Goal: Task Accomplishment & Management: Complete application form

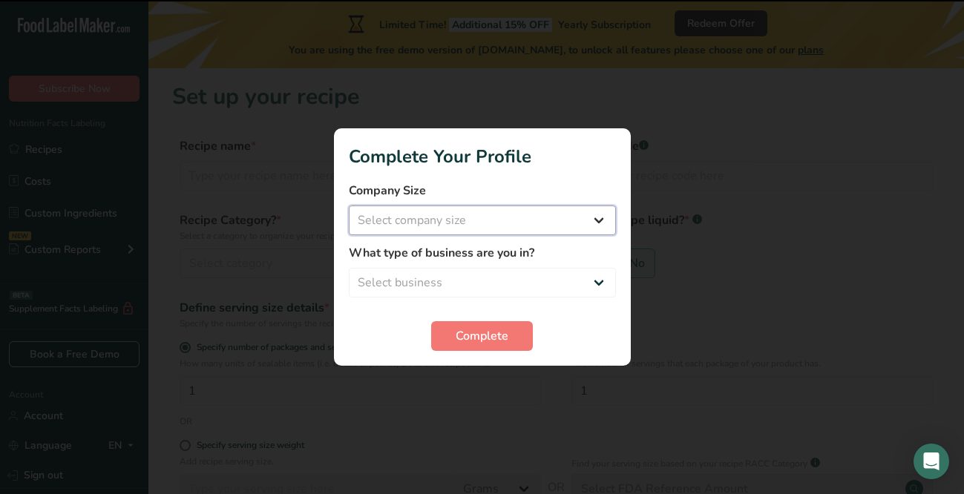
click at [515, 224] on select "Select company size Fewer than 10 Employees 10 to 50 Employees 51 to 500 Employ…" at bounding box center [482, 221] width 267 height 30
select select "2"
click at [349, 206] on select "Select company size Fewer than 10 Employees 10 to 50 Employees 51 to 500 Employ…" at bounding box center [482, 221] width 267 height 30
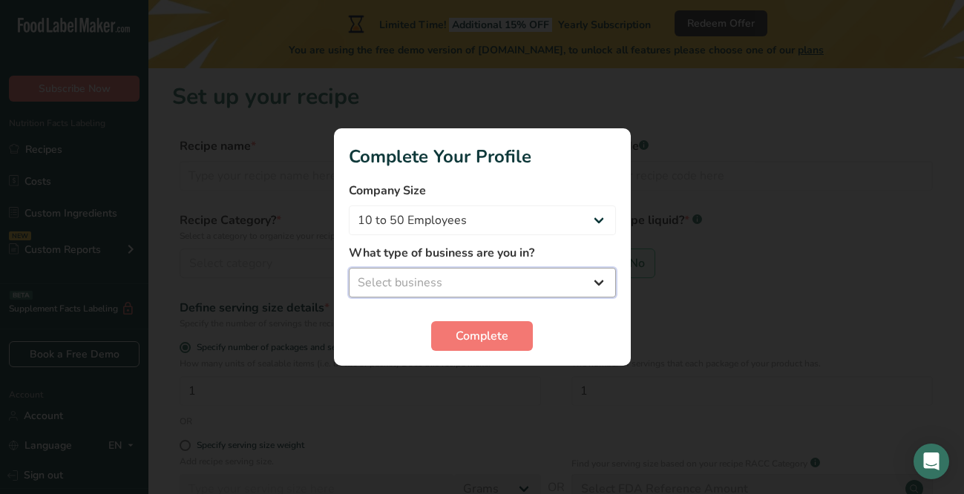
click at [490, 278] on select "Select business Packaged Food Manufacturer Restaurant & Cafe Bakery Meal Plans …" at bounding box center [482, 283] width 267 height 30
click at [595, 266] on div "What type of business are you in? Select business Packaged Food Manufacturer Re…" at bounding box center [482, 270] width 267 height 53
click at [593, 274] on select "Select business Packaged Food Manufacturer Restaurant & Cafe Bakery Meal Plans …" at bounding box center [482, 283] width 267 height 30
select select "8"
click at [349, 268] on select "Select business Packaged Food Manufacturer Restaurant & Cafe Bakery Meal Plans …" at bounding box center [482, 283] width 267 height 30
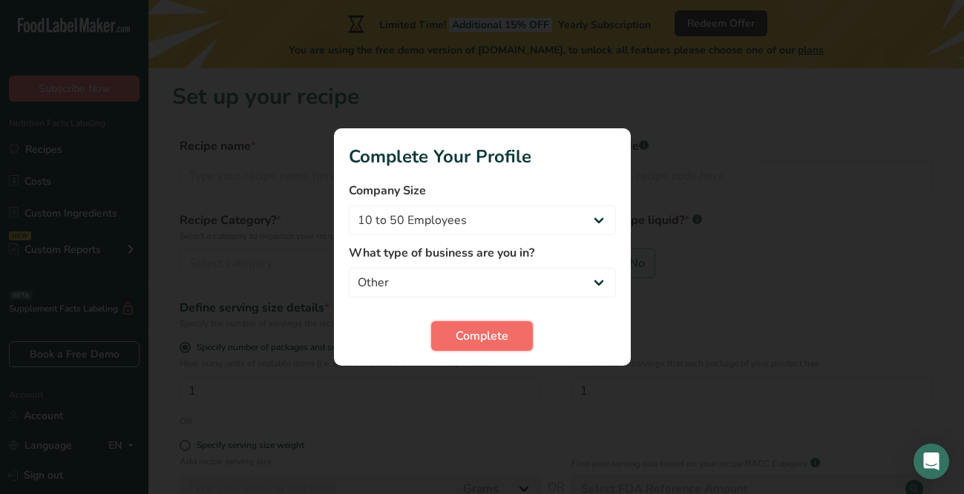
click at [494, 338] on span "Complete" at bounding box center [482, 336] width 53 height 18
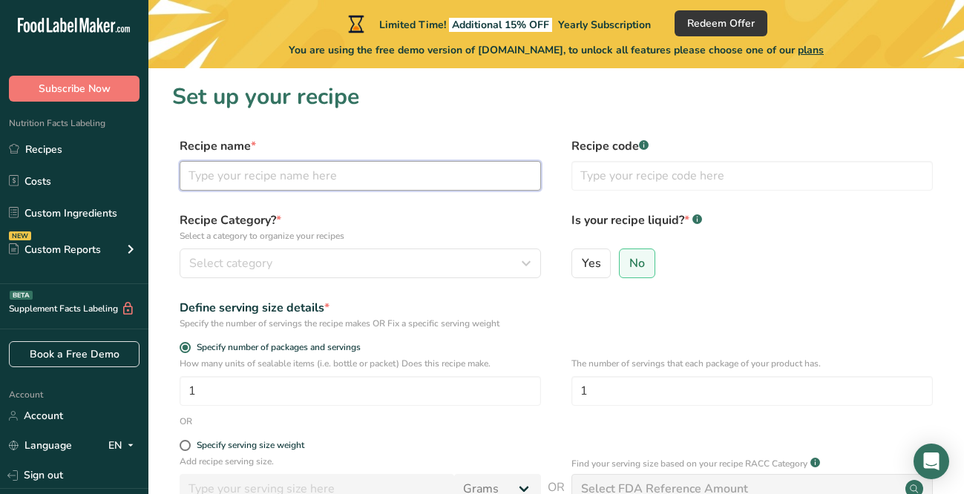
click at [329, 168] on input "text" at bounding box center [361, 176] width 362 height 30
type input "P"
type input "S"
type input "Vegetarian Pasta"
click at [292, 246] on div "Recipe Category? * Select a category to organize your recipes Select category S…" at bounding box center [361, 245] width 362 height 67
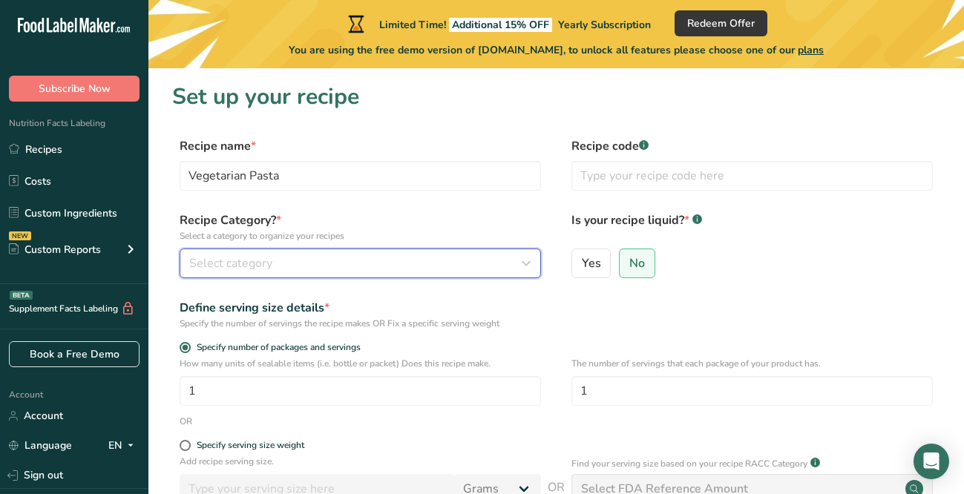
click at [292, 255] on div "Select category" at bounding box center [355, 264] width 333 height 18
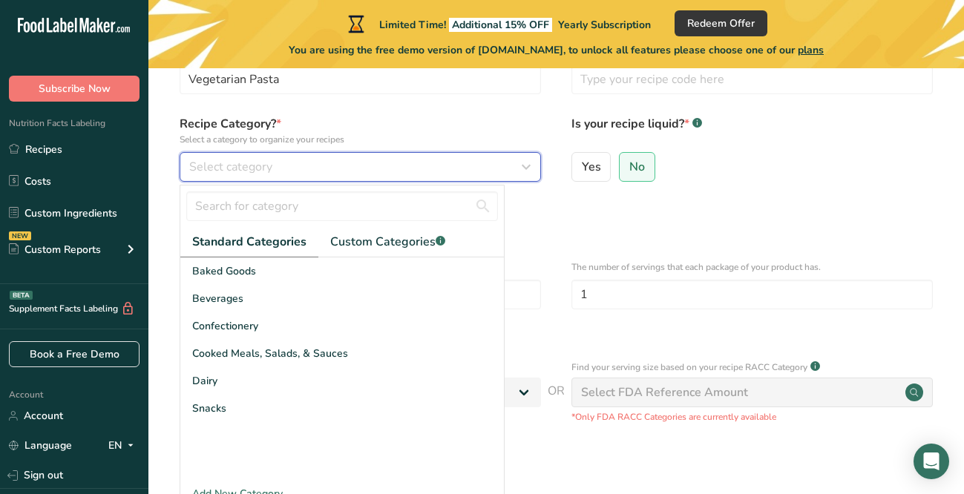
scroll to position [100, 0]
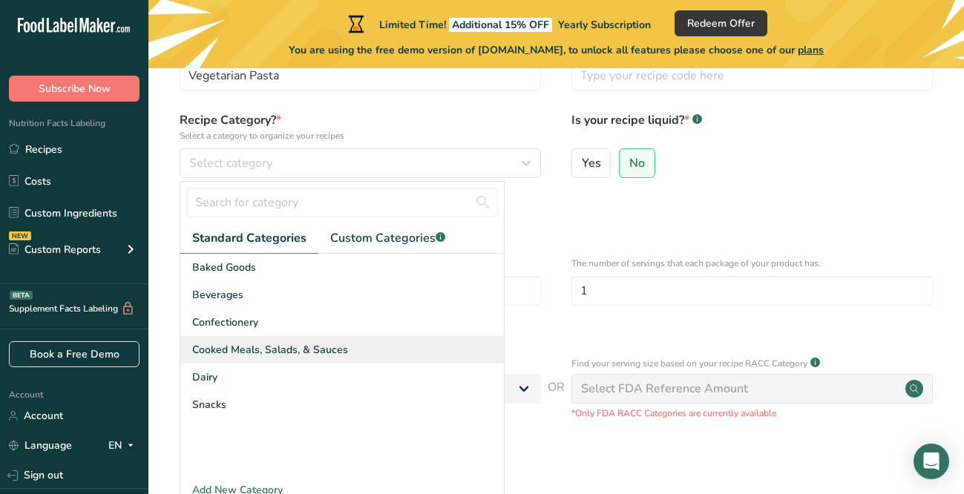
click at [272, 357] on span "Cooked Meals, Salads, & Sauces" at bounding box center [270, 350] width 156 height 16
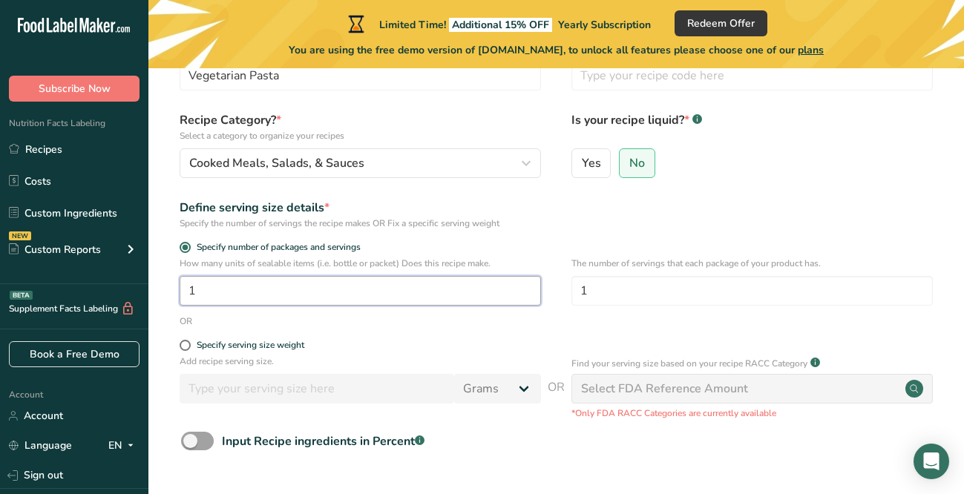
click at [330, 295] on input "1" at bounding box center [361, 291] width 362 height 30
type input "4"
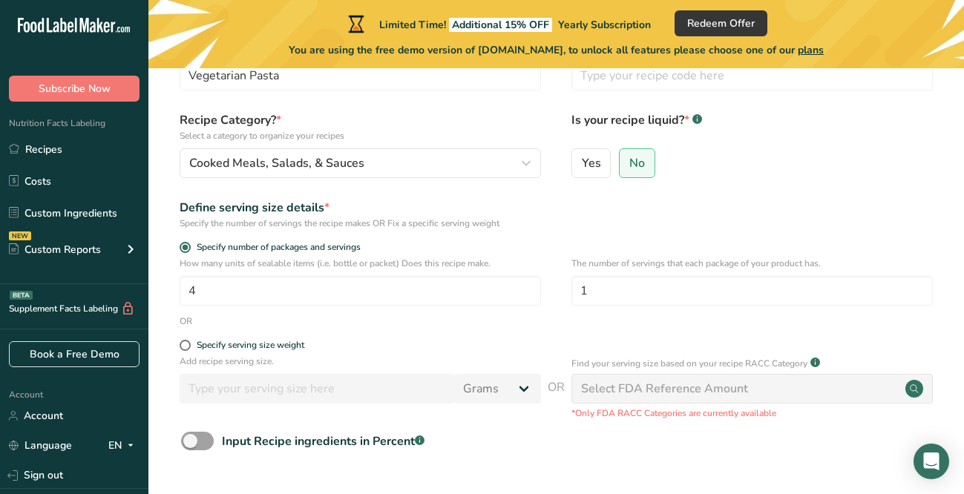
click at [349, 324] on div "OR" at bounding box center [556, 321] width 768 height 13
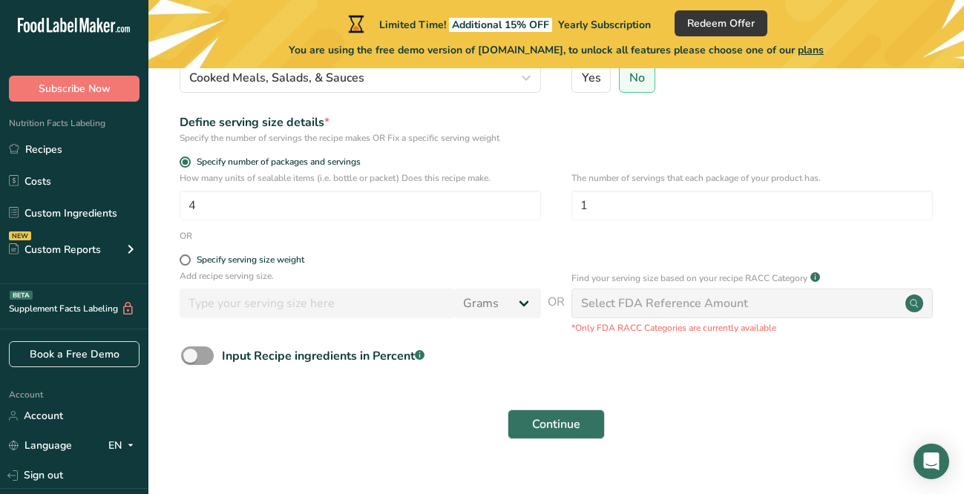
scroll to position [186, 0]
click at [546, 415] on span "Continue" at bounding box center [556, 424] width 48 height 18
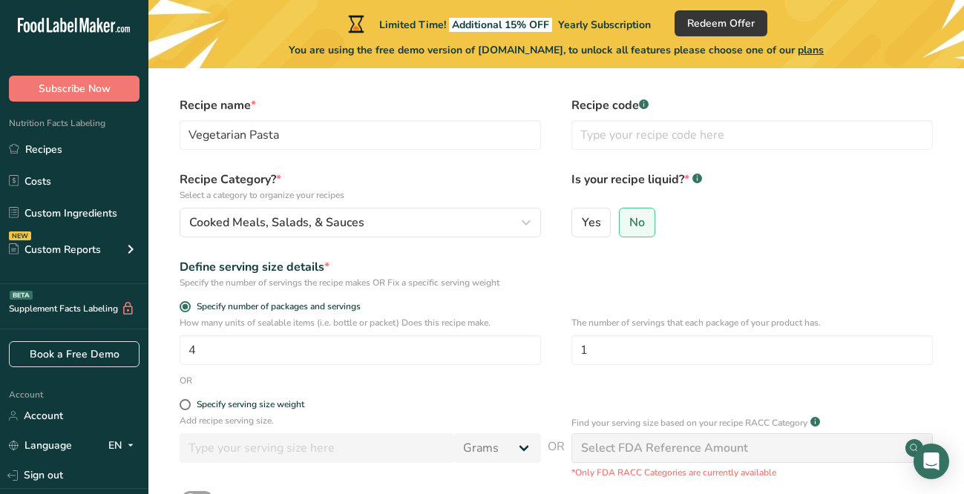
scroll to position [0, 0]
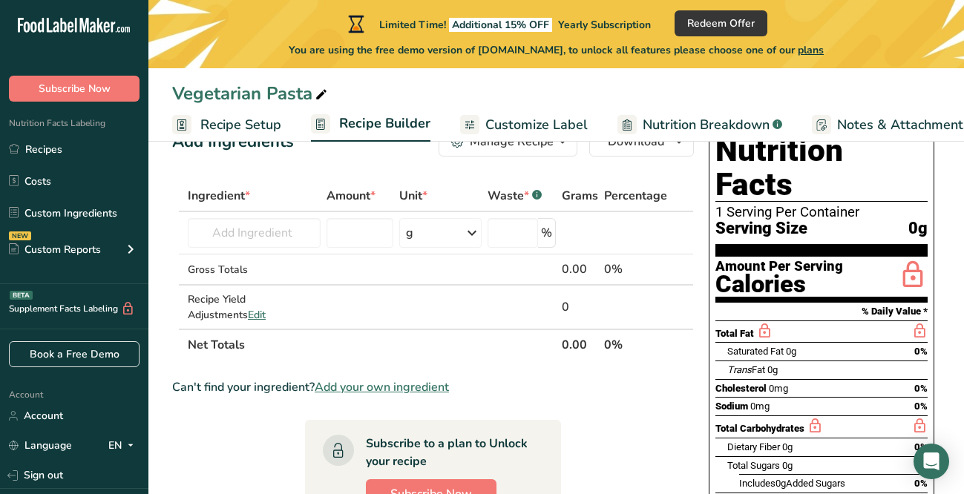
scroll to position [50, 0]
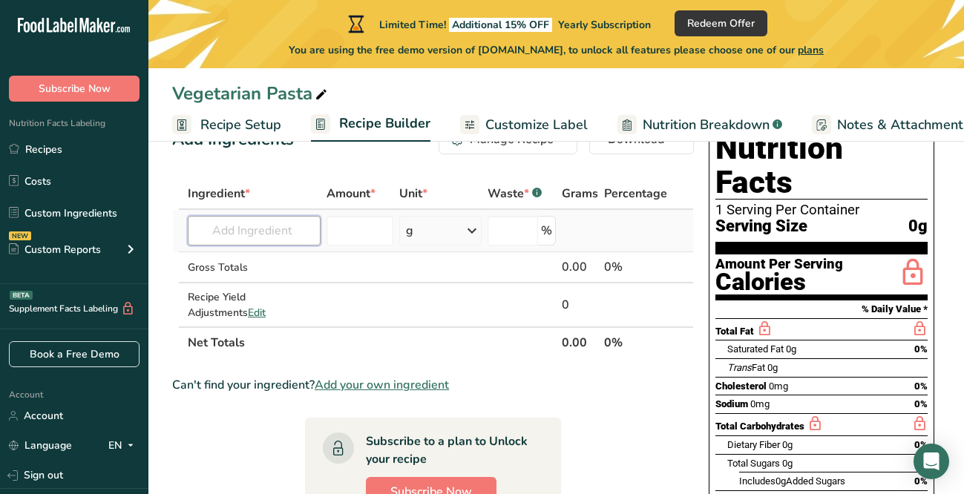
click at [266, 232] on input "text" at bounding box center [254, 231] width 133 height 30
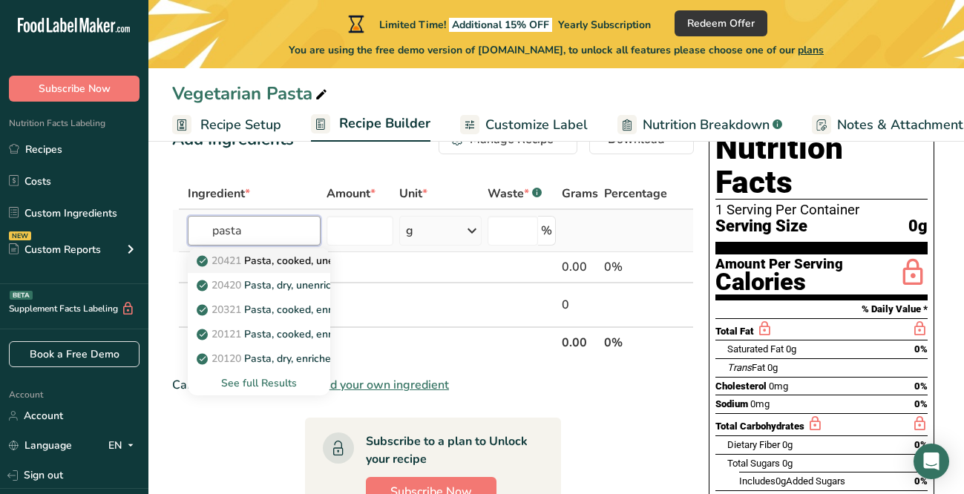
type input "pasta"
click at [286, 261] on p "20421 Pasta, cooked, unenriched, without added salt" at bounding box center [332, 261] width 264 height 16
type input "Pasta, cooked, unenriched, without added salt"
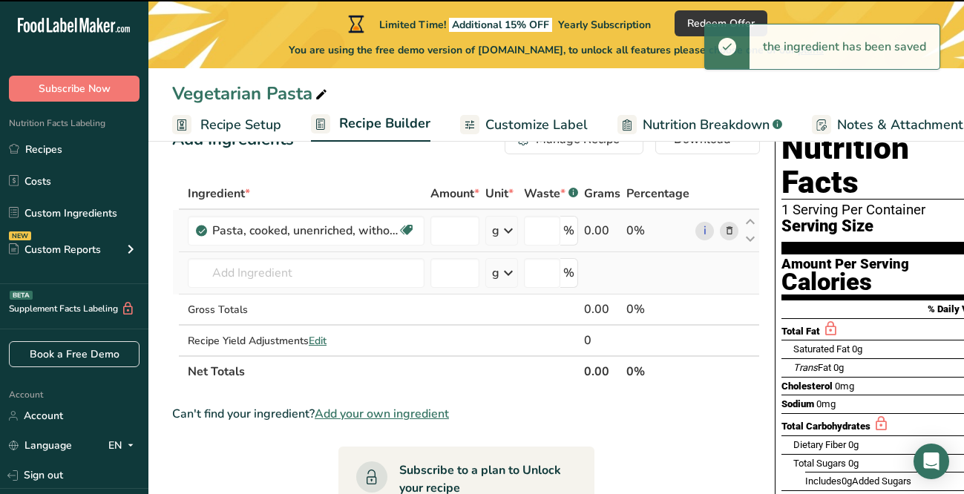
type input "0"
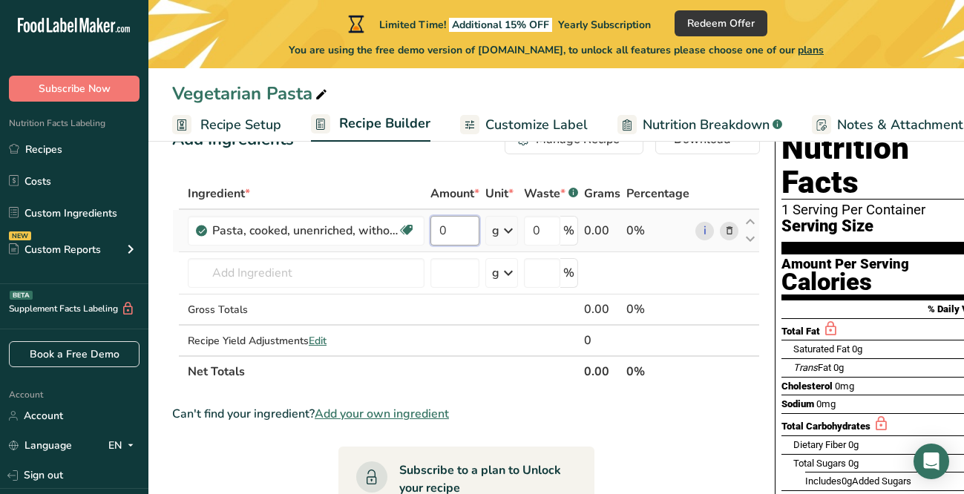
click at [459, 235] on input "0" at bounding box center [455, 231] width 49 height 30
type input "1"
type input "500"
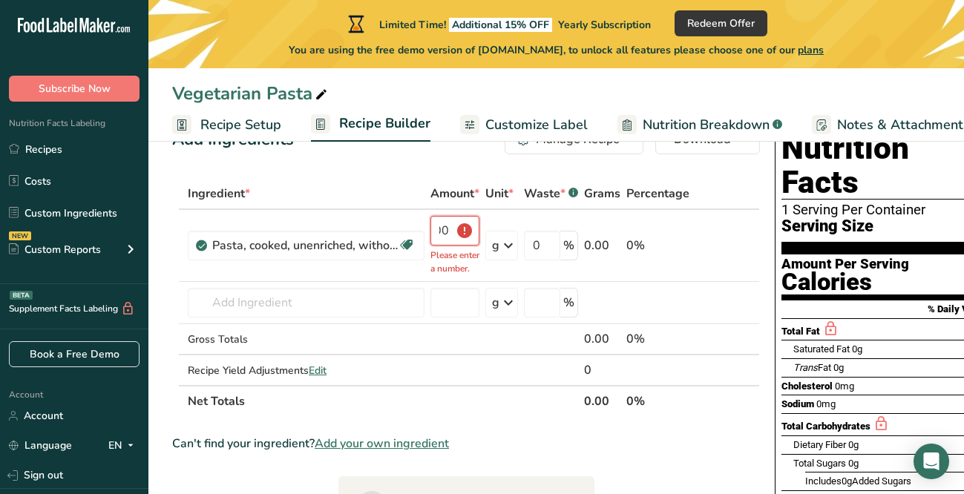
scroll to position [0, 0]
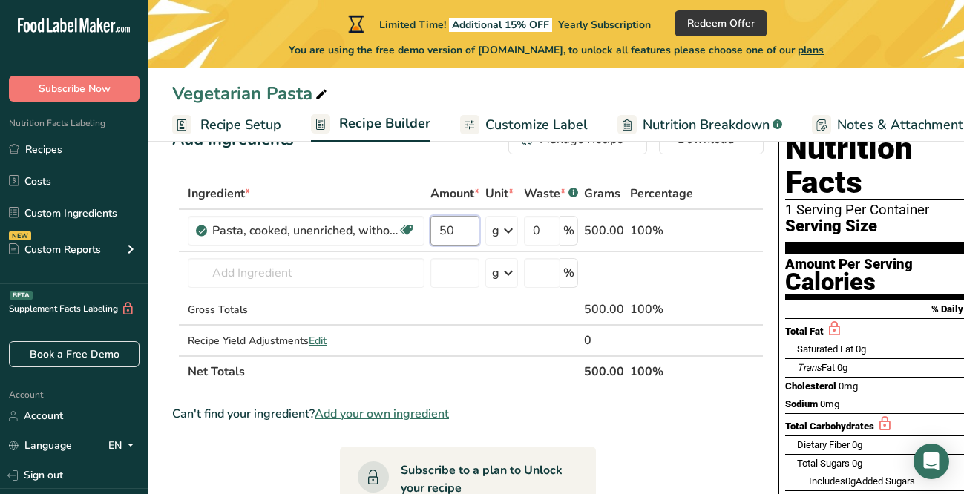
type input "5"
type input "500"
click at [301, 275] on div "Ingredient * Amount * Unit * Waste * .a-a{fill:#347362;}.b-a{fill:#fff;} Grams …" at bounding box center [468, 282] width 592 height 209
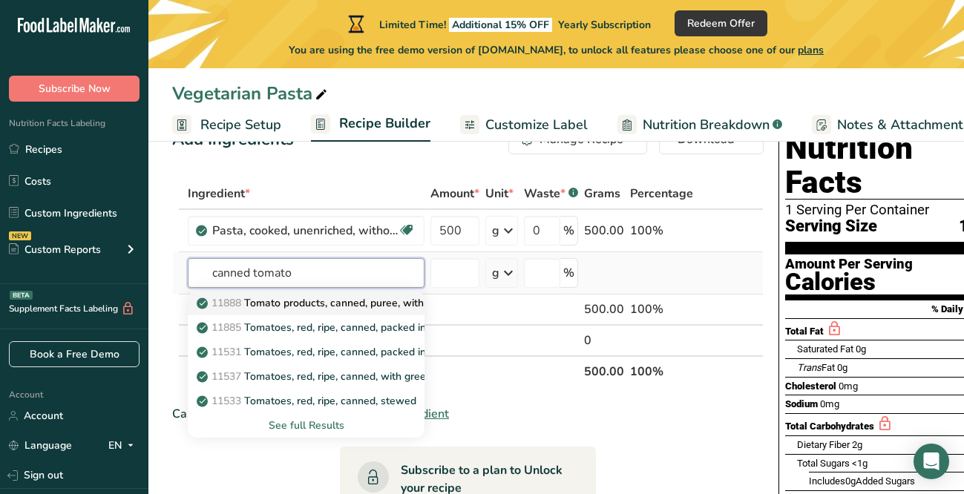
type input "canned tomato"
click at [423, 305] on p "11888 Tomato products, canned, puree, with salt added" at bounding box center [339, 303] width 278 height 16
type input "Tomato products, canned, puree, with salt added"
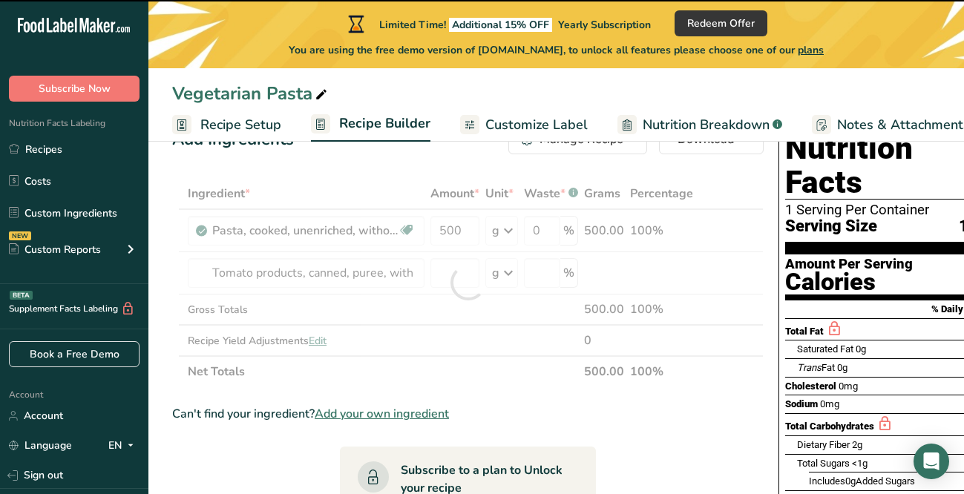
type input "0"
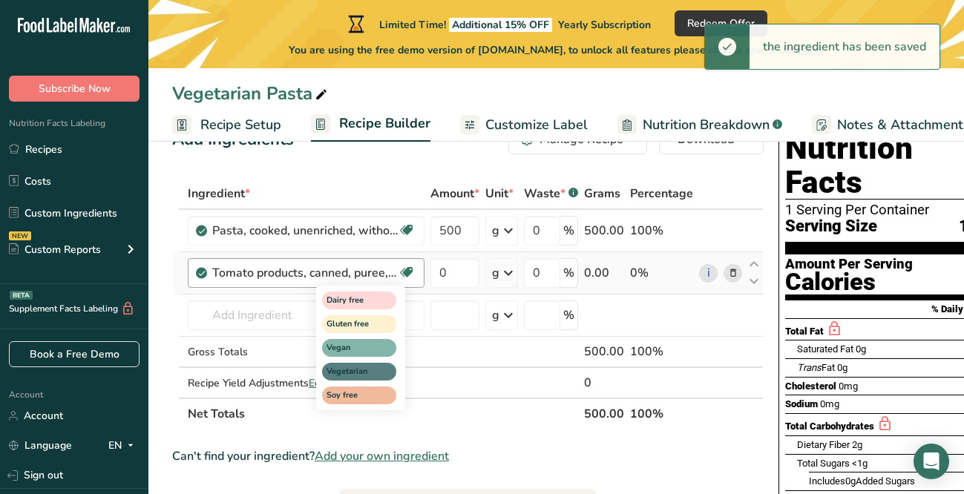
click at [410, 275] on icon at bounding box center [406, 272] width 15 height 23
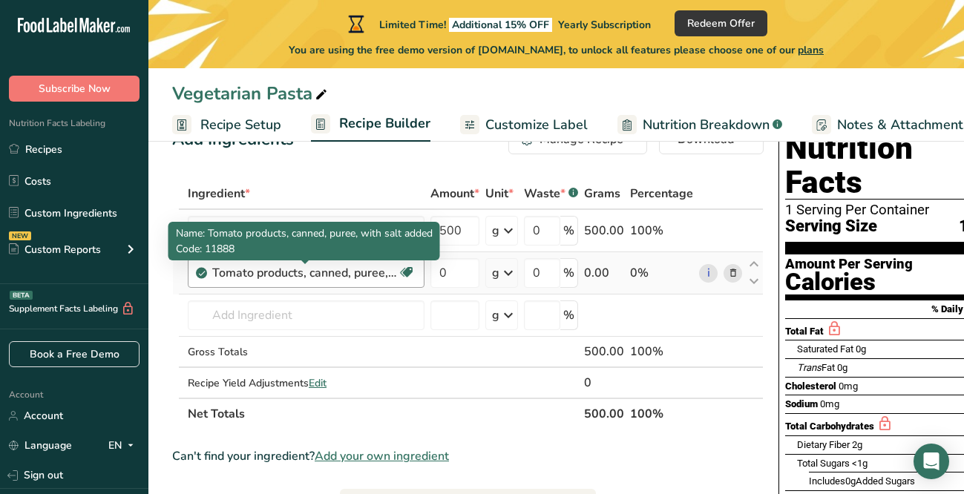
click at [379, 273] on div "Tomato products, canned, puree, with salt added" at bounding box center [305, 273] width 186 height 18
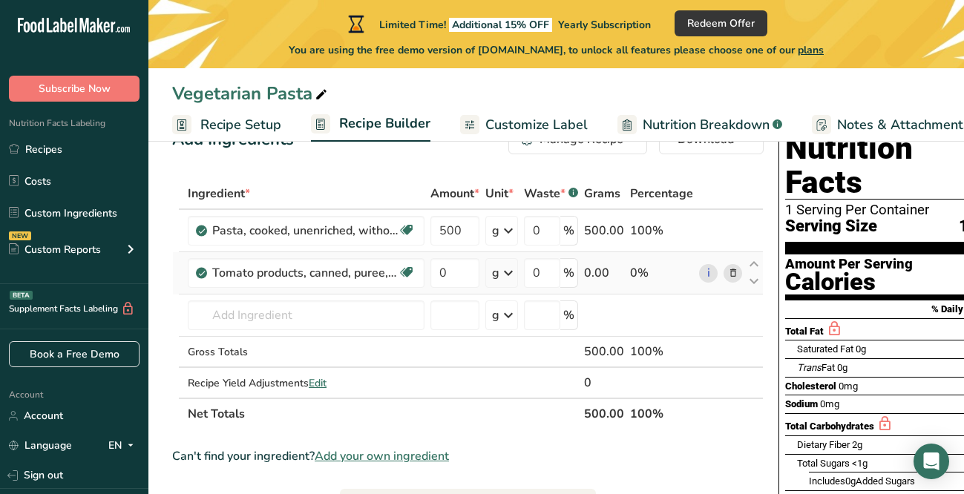
click at [402, 293] on td "Tomato products, canned, puree, with salt added Dairy free Gluten free Vegan Ve…" at bounding box center [306, 273] width 243 height 42
click at [463, 266] on input "0" at bounding box center [455, 273] width 49 height 30
type input "410"
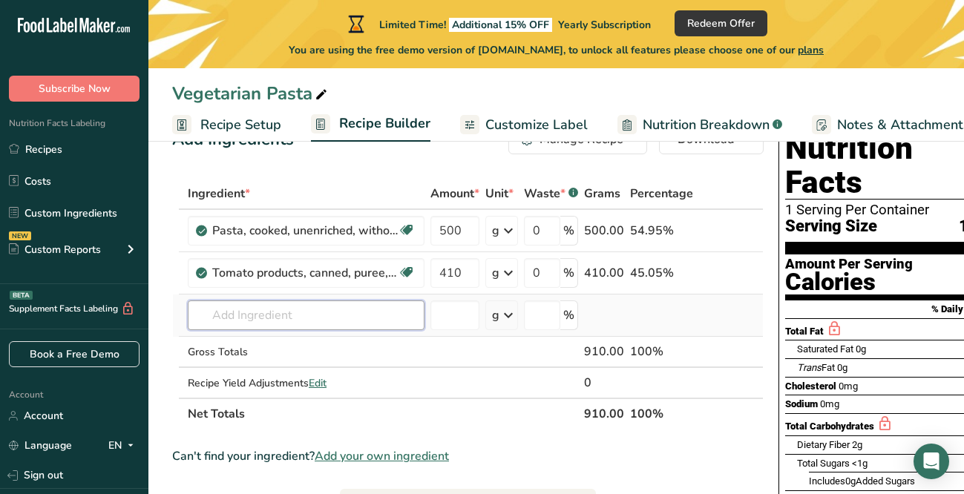
click at [411, 314] on div "Ingredient * Amount * Unit * Waste * .a-a{fill:#347362;}.b-a{fill:#fff;} Grams …" at bounding box center [468, 304] width 592 height 252
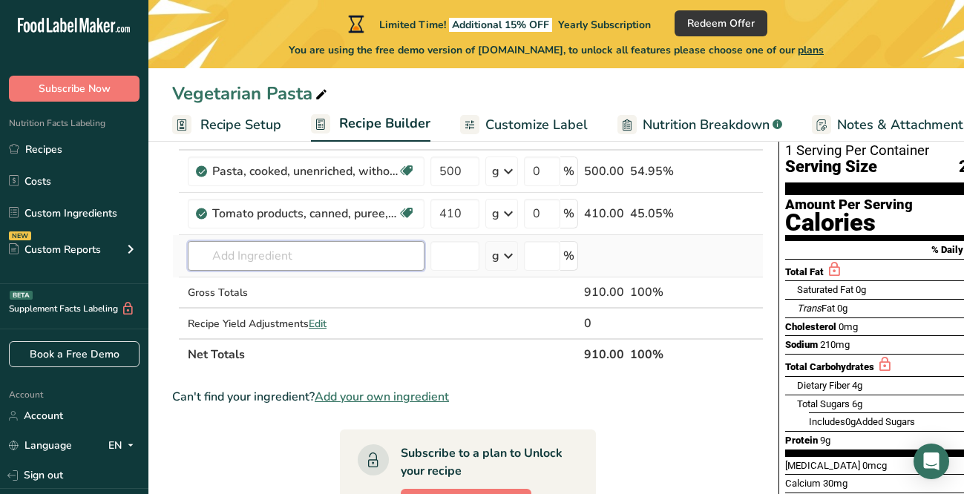
click at [245, 258] on input "text" at bounding box center [306, 256] width 237 height 30
